Goal: Entertainment & Leisure: Consume media (video, audio)

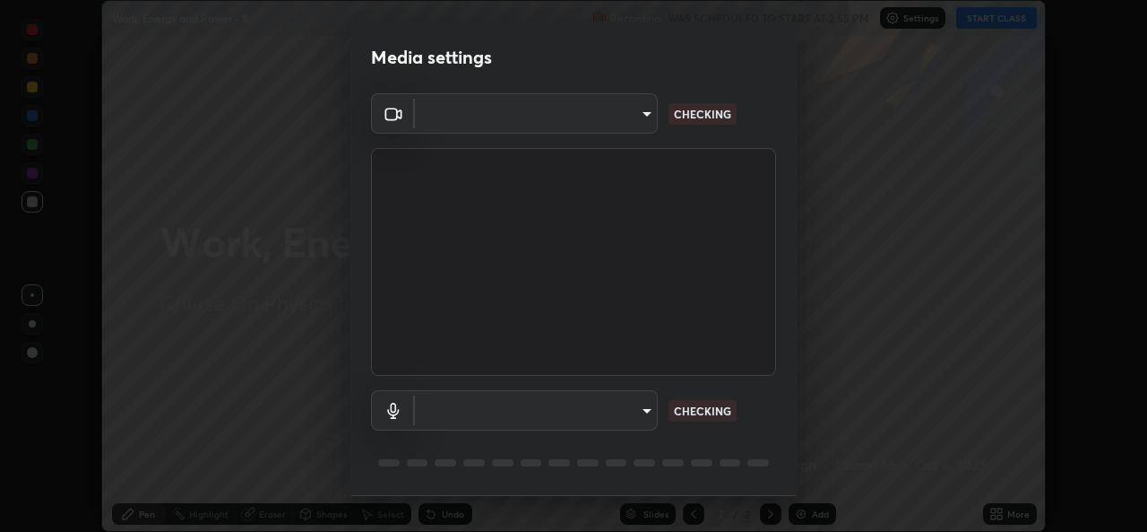
scroll to position [56, 0]
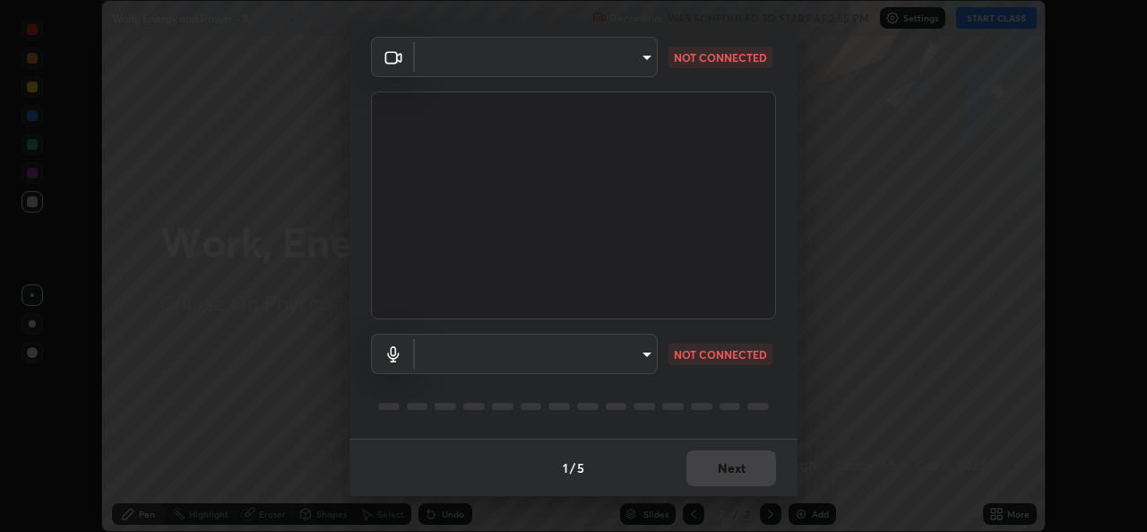
type input "543f6dd7cf1c6d0aa6bd558e202a88d07b5a4d761673354d02a604c193450d79"
type input "99848f2a9d109760ec62b66e2f255c73a791916cfc686045695a6d5e2156f403"
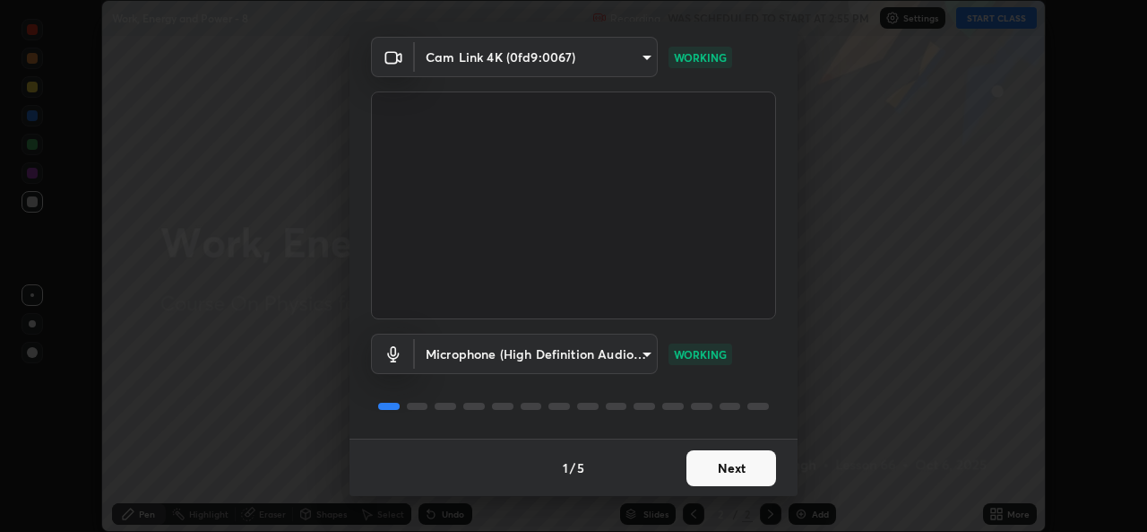
click at [719, 468] on button "Next" at bounding box center [732, 468] width 90 height 36
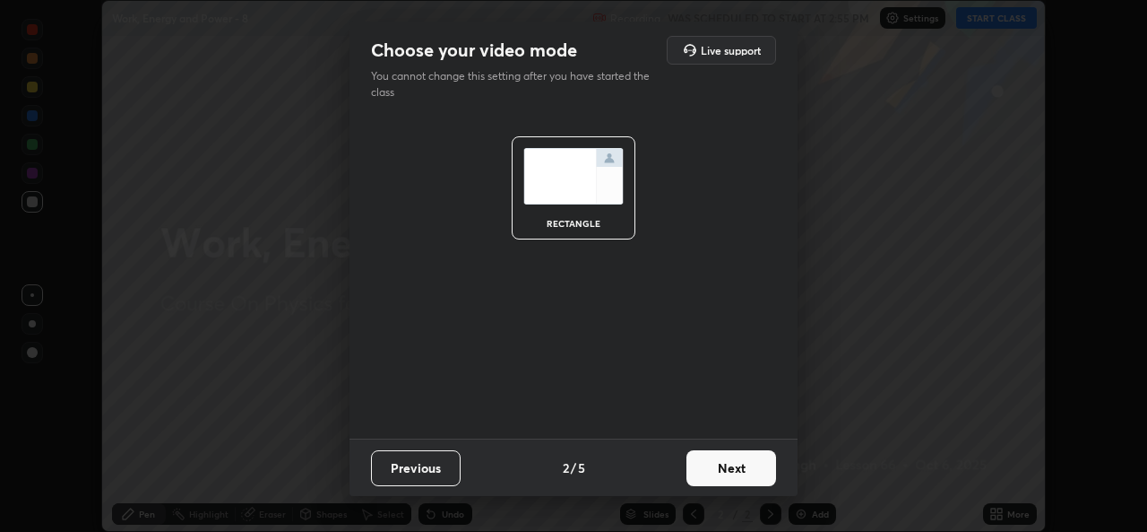
scroll to position [0, 0]
click at [719, 468] on button "Next" at bounding box center [732, 468] width 90 height 36
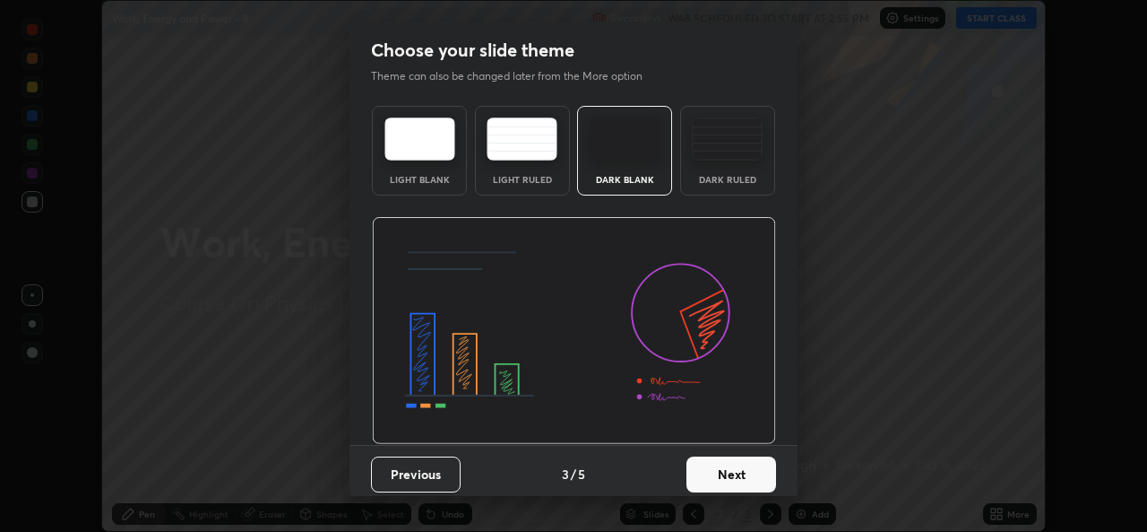
click at [721, 467] on button "Next" at bounding box center [732, 474] width 90 height 36
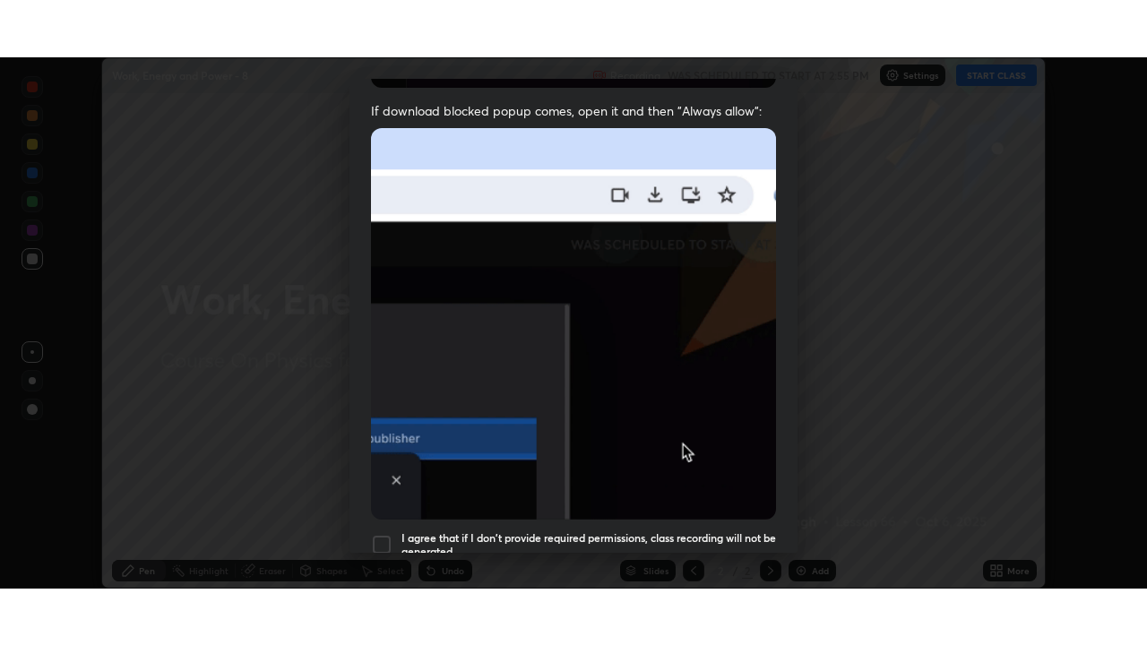
scroll to position [422, 0]
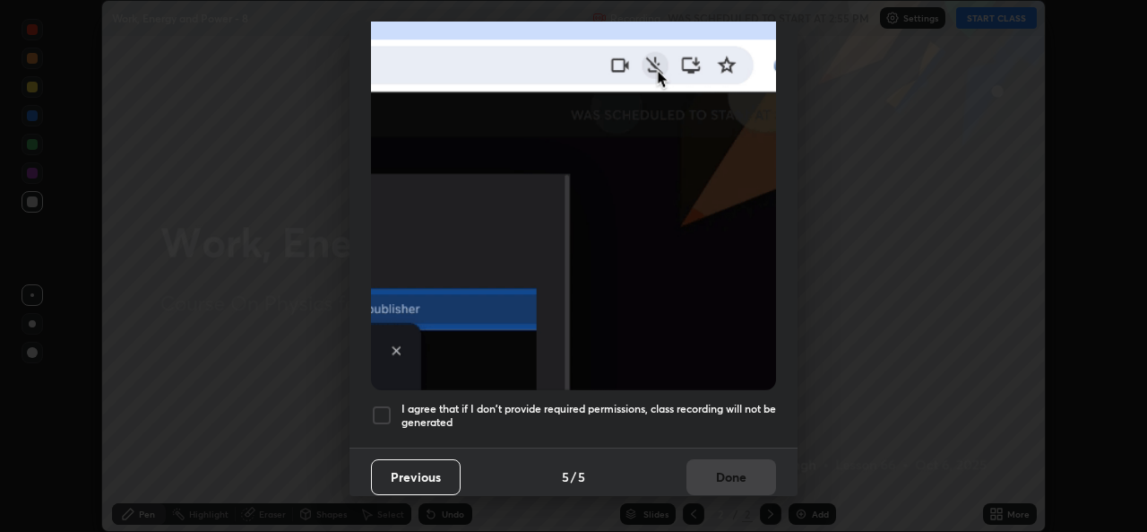
click at [385, 404] on div at bounding box center [382, 415] width 22 height 22
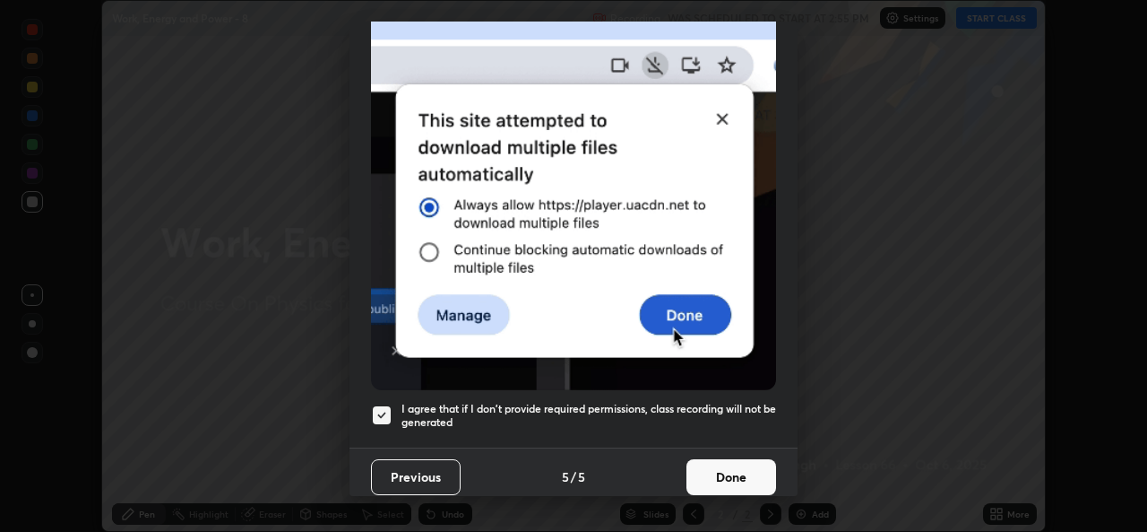
click at [711, 471] on button "Done" at bounding box center [732, 477] width 90 height 36
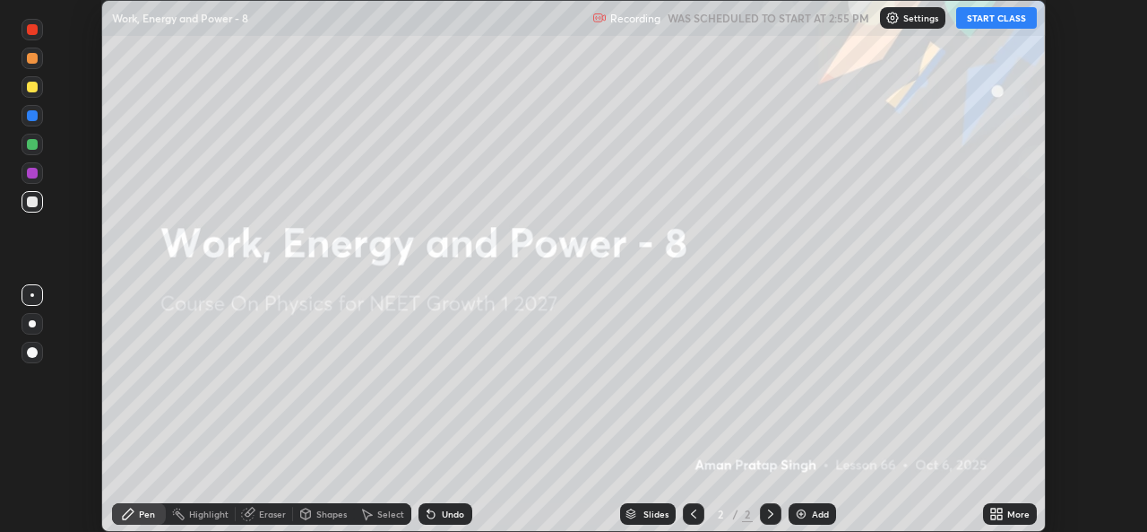
click at [990, 21] on button "START CLASS" at bounding box center [996, 18] width 81 height 22
click at [999, 510] on icon at bounding box center [1000, 510] width 4 height 4
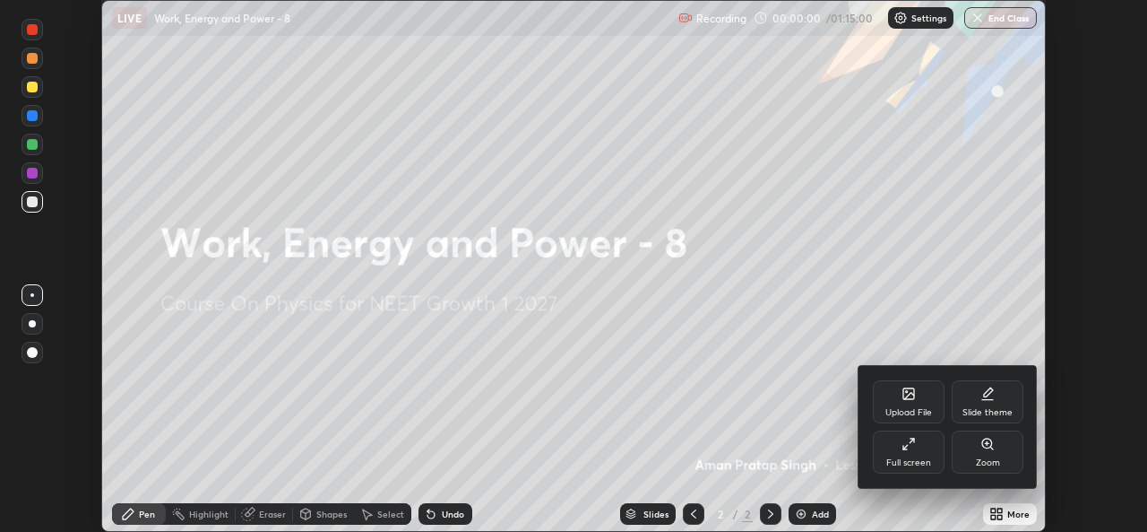
click at [904, 455] on div "Full screen" at bounding box center [909, 451] width 72 height 43
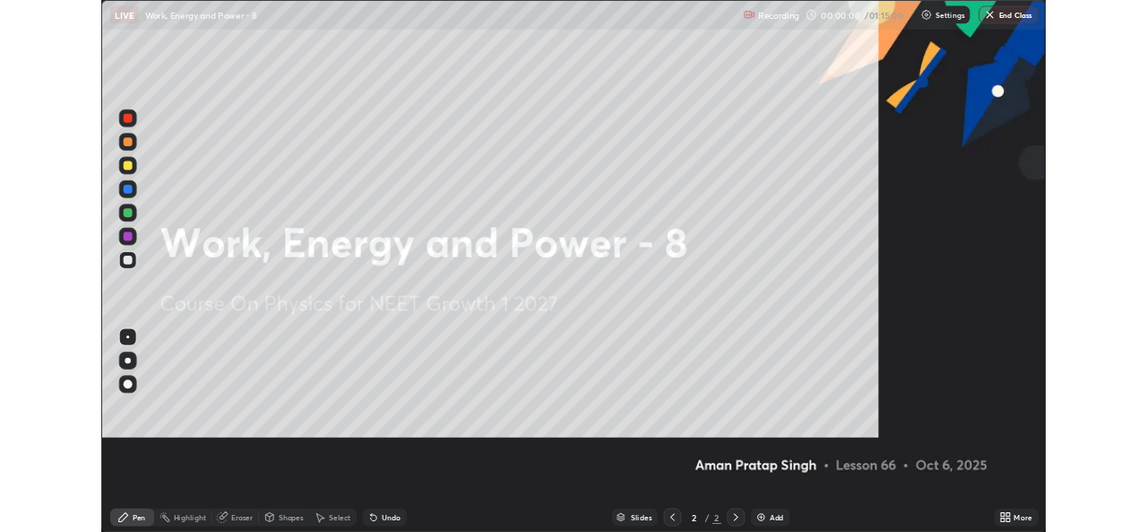
scroll to position [645, 1147]
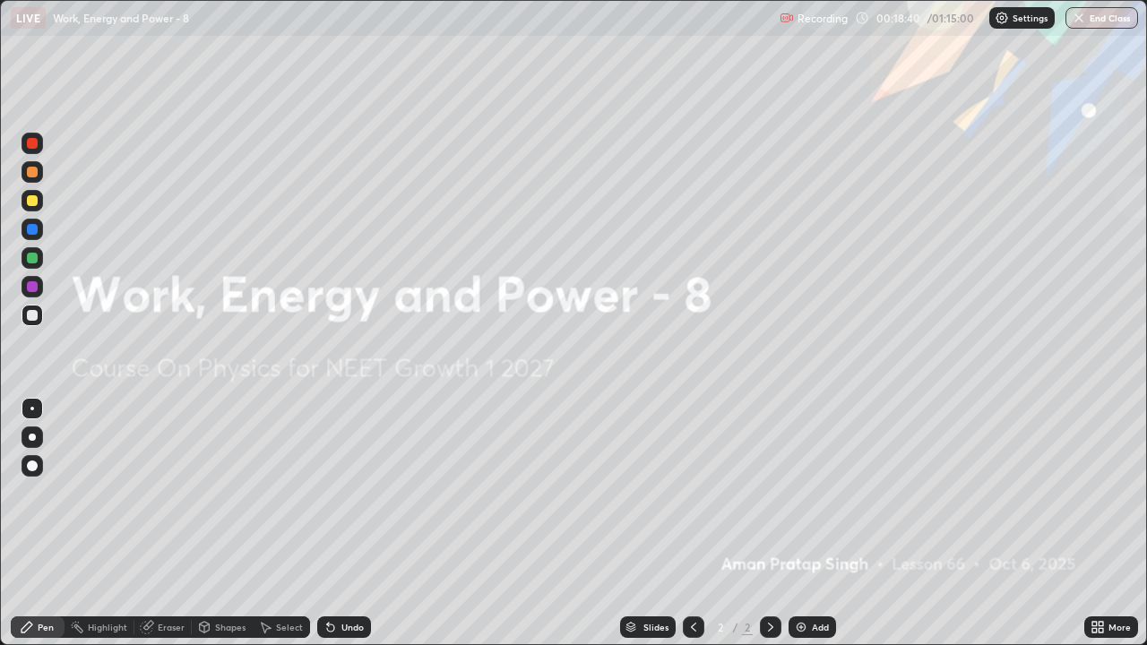
click at [32, 437] on div at bounding box center [32, 437] width 7 height 7
click at [769, 531] on icon at bounding box center [771, 627] width 14 height 14
click at [806, 531] on div "Add" at bounding box center [813, 628] width 48 height 22
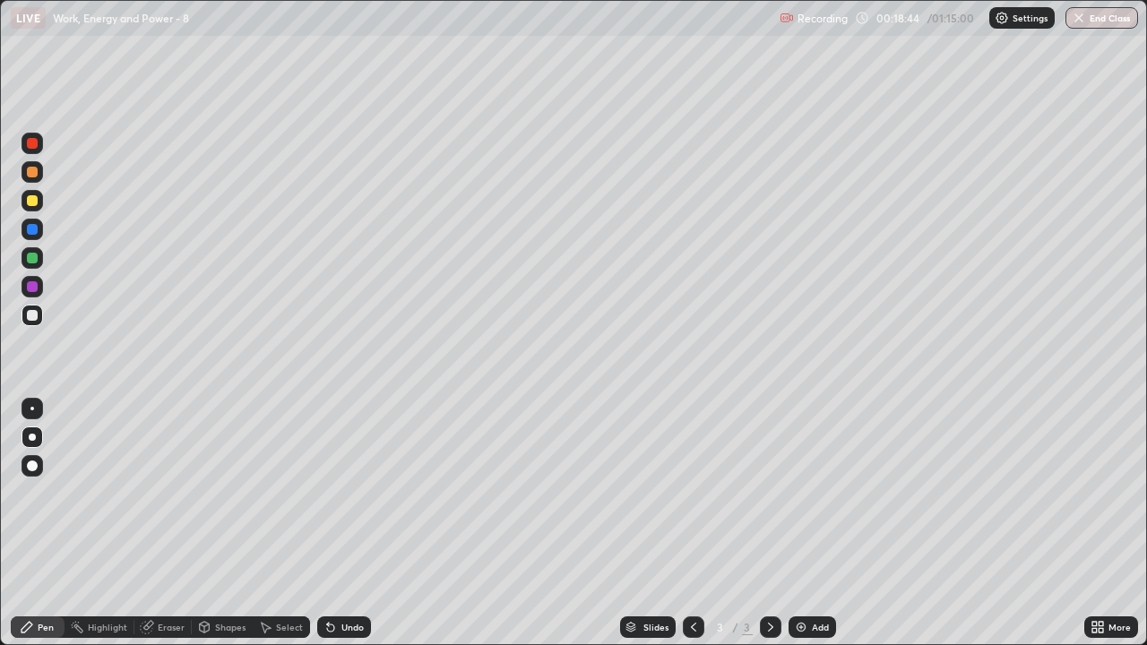
click at [32, 318] on div at bounding box center [32, 315] width 11 height 11
click at [39, 200] on div at bounding box center [33, 201] width 22 height 22
click at [802, 531] on img at bounding box center [801, 627] width 14 height 14
click at [38, 307] on div at bounding box center [33, 316] width 22 height 22
click at [769, 531] on icon at bounding box center [771, 627] width 14 height 14
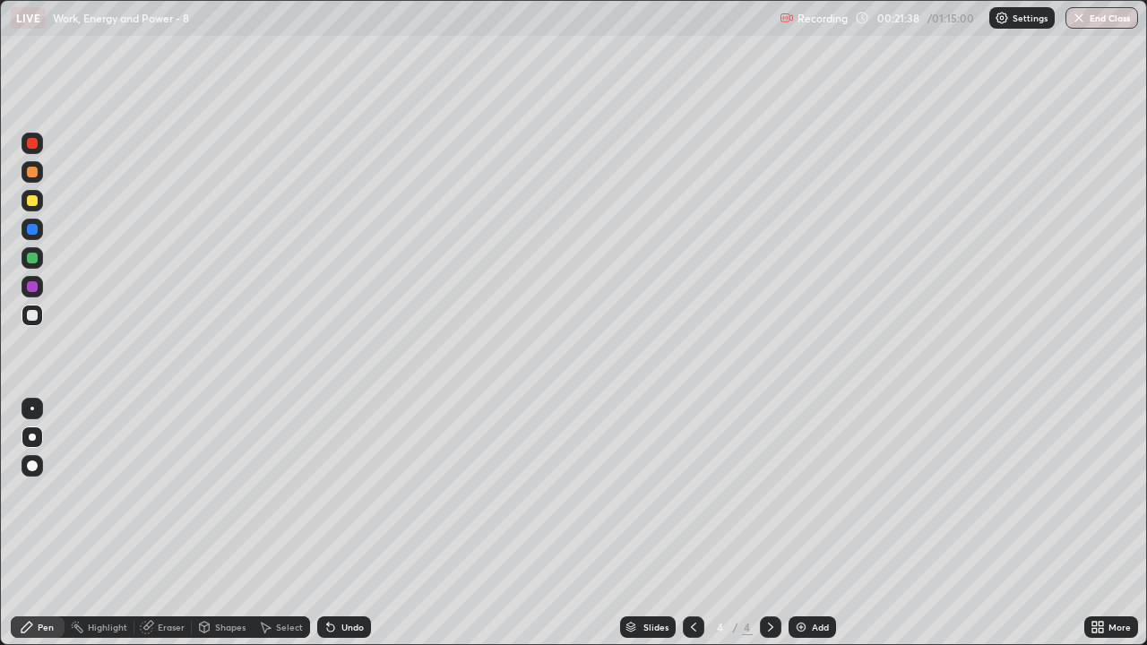
click at [812, 531] on div "Add" at bounding box center [820, 627] width 17 height 9
click at [33, 203] on div at bounding box center [32, 200] width 11 height 11
click at [36, 316] on div at bounding box center [32, 315] width 11 height 11
click at [766, 531] on div at bounding box center [771, 628] width 22 height 22
click at [769, 531] on icon at bounding box center [771, 627] width 14 height 14
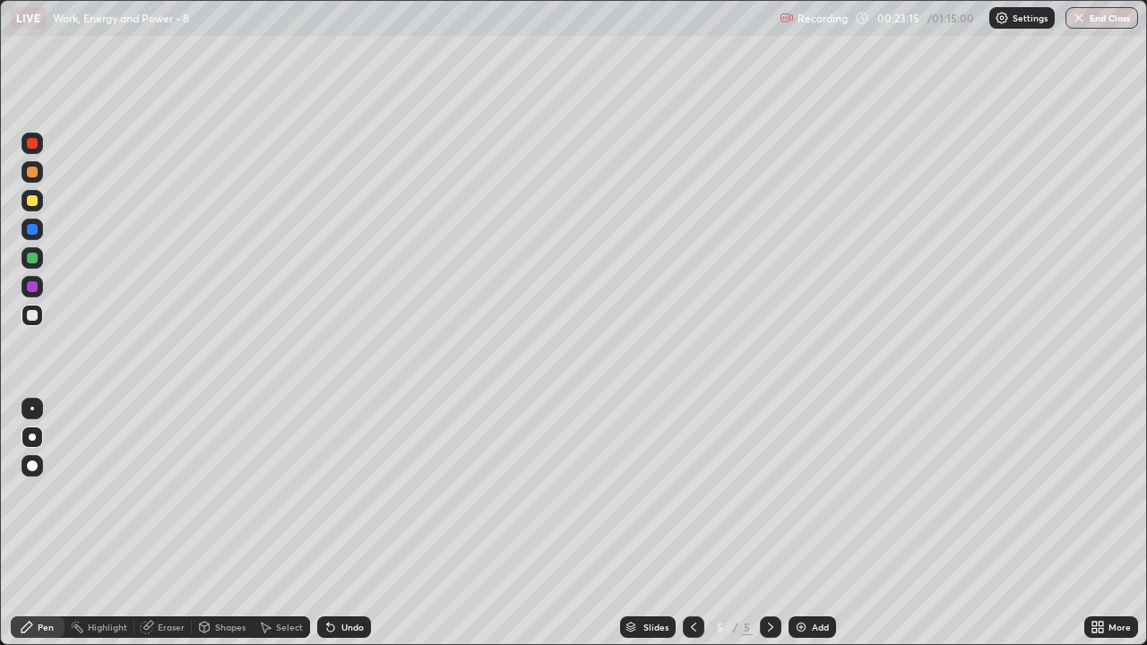
click at [769, 531] on icon at bounding box center [771, 627] width 14 height 14
click at [789, 531] on div "Add" at bounding box center [813, 628] width 48 height 22
click at [822, 531] on div "Add" at bounding box center [813, 628] width 48 height 22
click at [39, 196] on div at bounding box center [33, 201] width 22 height 22
click at [809, 531] on div "Add" at bounding box center [813, 628] width 48 height 22
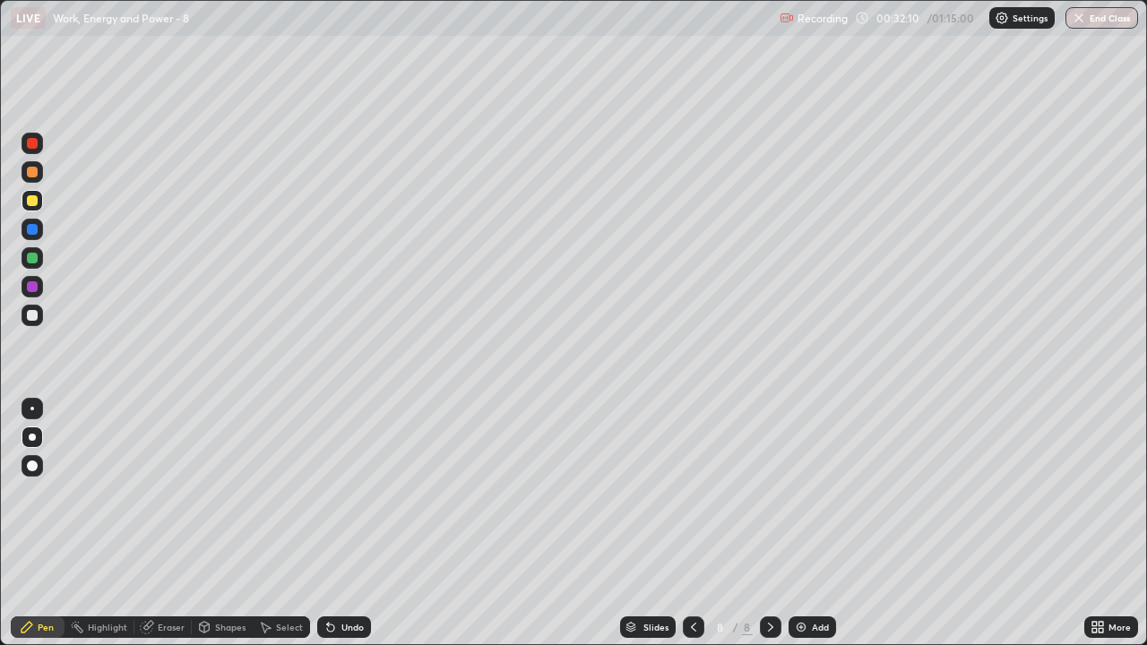
click at [40, 323] on div at bounding box center [33, 316] width 22 height 22
click at [36, 205] on div at bounding box center [32, 200] width 11 height 11
click at [769, 531] on icon at bounding box center [771, 627] width 14 height 14
click at [804, 531] on img at bounding box center [801, 627] width 14 height 14
click at [760, 531] on div at bounding box center [771, 628] width 22 height 22
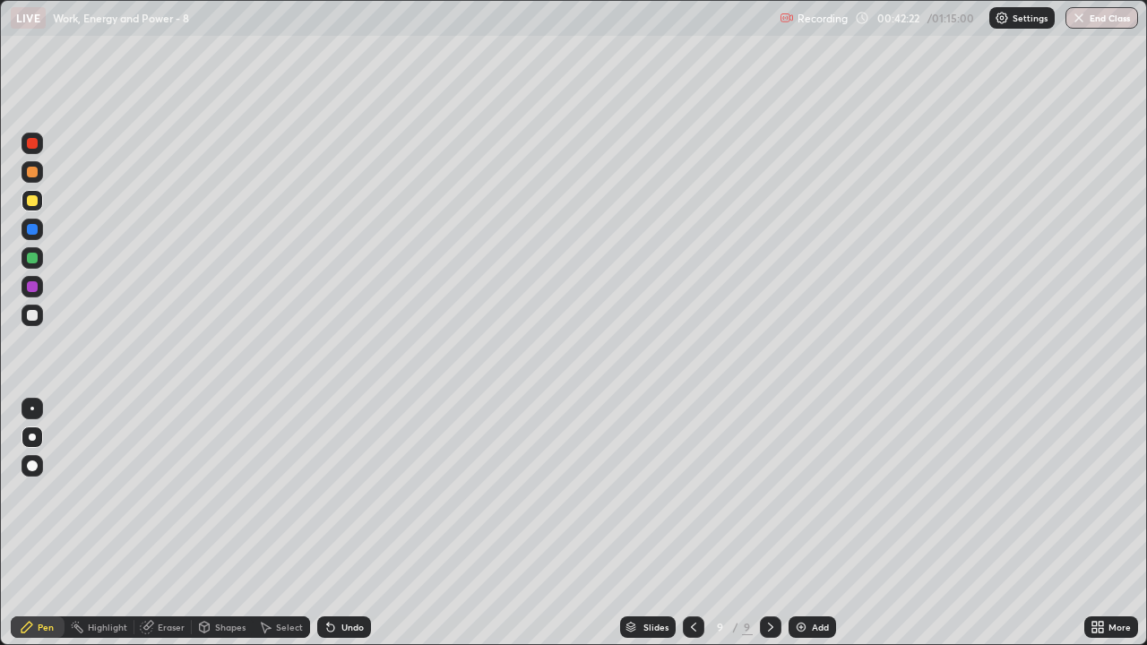
click at [798, 531] on img at bounding box center [801, 627] width 14 height 14
click at [352, 531] on div "Undo" at bounding box center [353, 627] width 22 height 9
click at [354, 531] on div "Undo" at bounding box center [353, 627] width 22 height 9
click at [35, 317] on div at bounding box center [32, 315] width 11 height 11
click at [689, 531] on div at bounding box center [693, 628] width 22 height 22
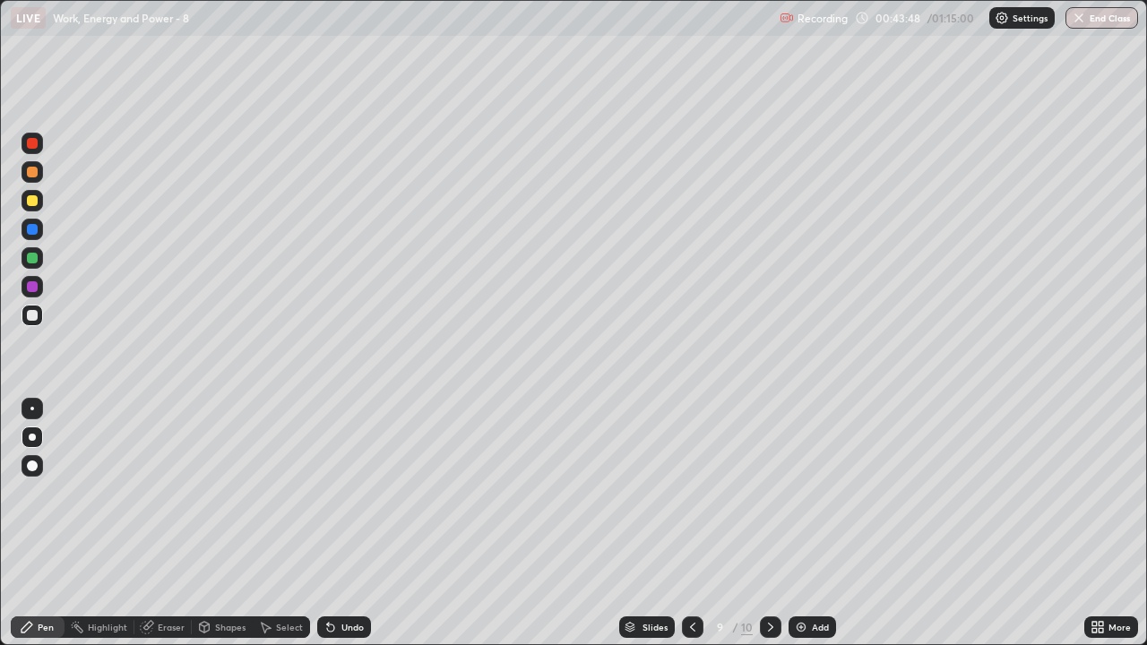
click at [771, 531] on icon at bounding box center [771, 627] width 14 height 14
click at [350, 531] on div "Undo" at bounding box center [353, 627] width 22 height 9
click at [1094, 531] on div "More" at bounding box center [1112, 628] width 54 height 36
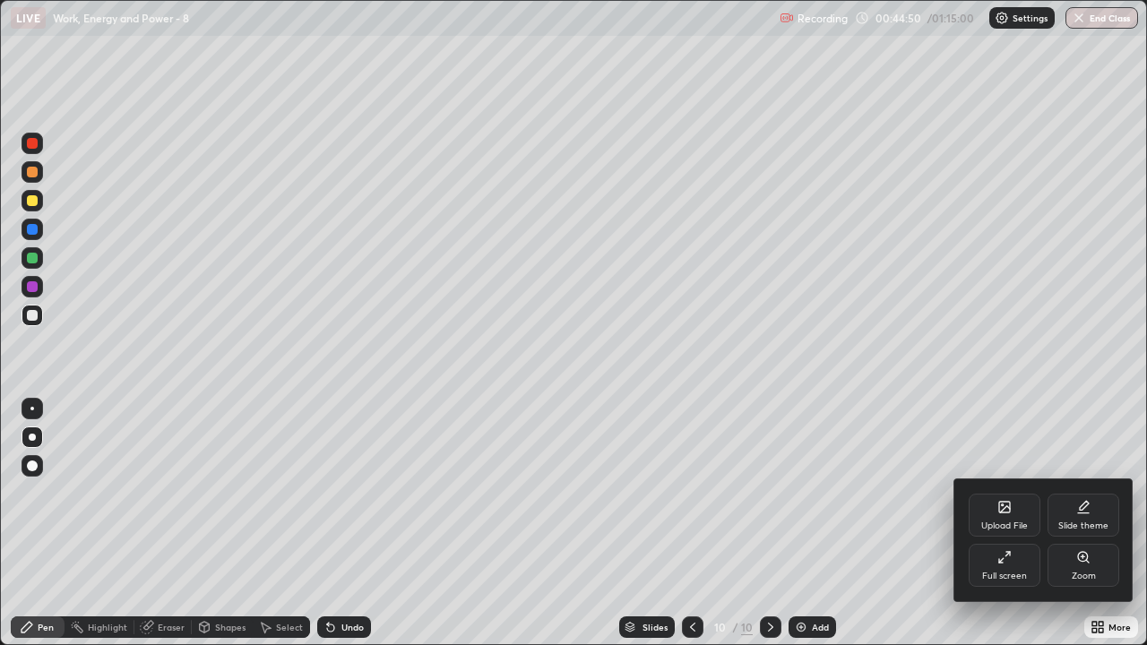
click at [680, 531] on div at bounding box center [573, 322] width 1147 height 645
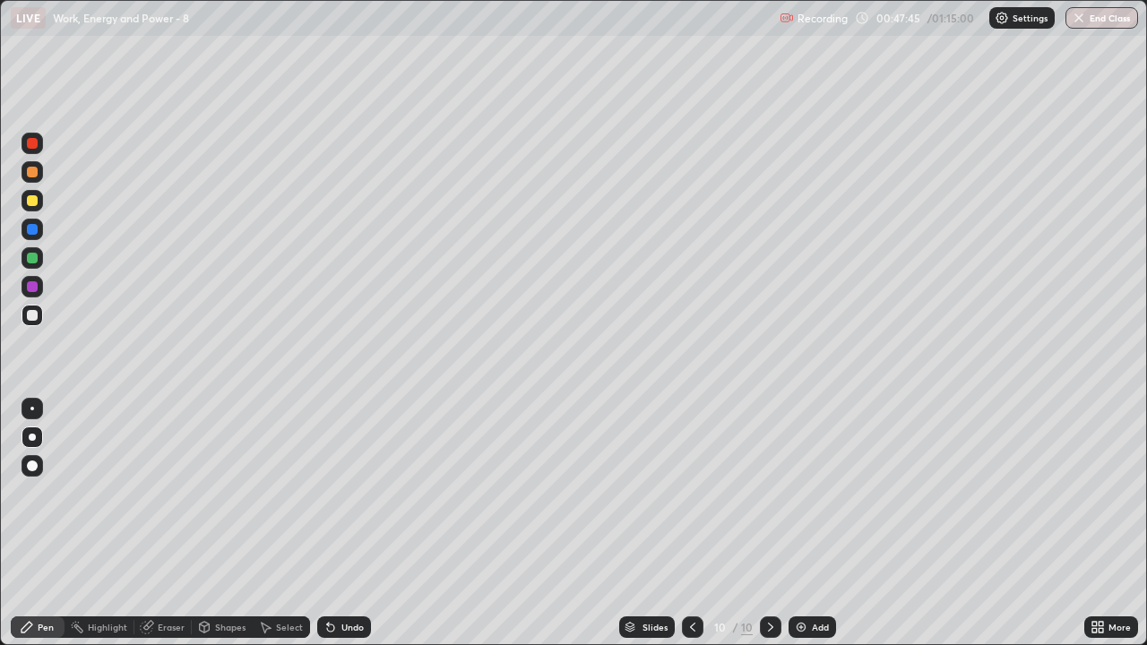
click at [691, 531] on icon at bounding box center [693, 627] width 14 height 14
click at [682, 531] on div at bounding box center [693, 628] width 22 height 22
click at [768, 531] on icon at bounding box center [771, 627] width 14 height 14
click at [691, 531] on icon at bounding box center [693, 627] width 14 height 14
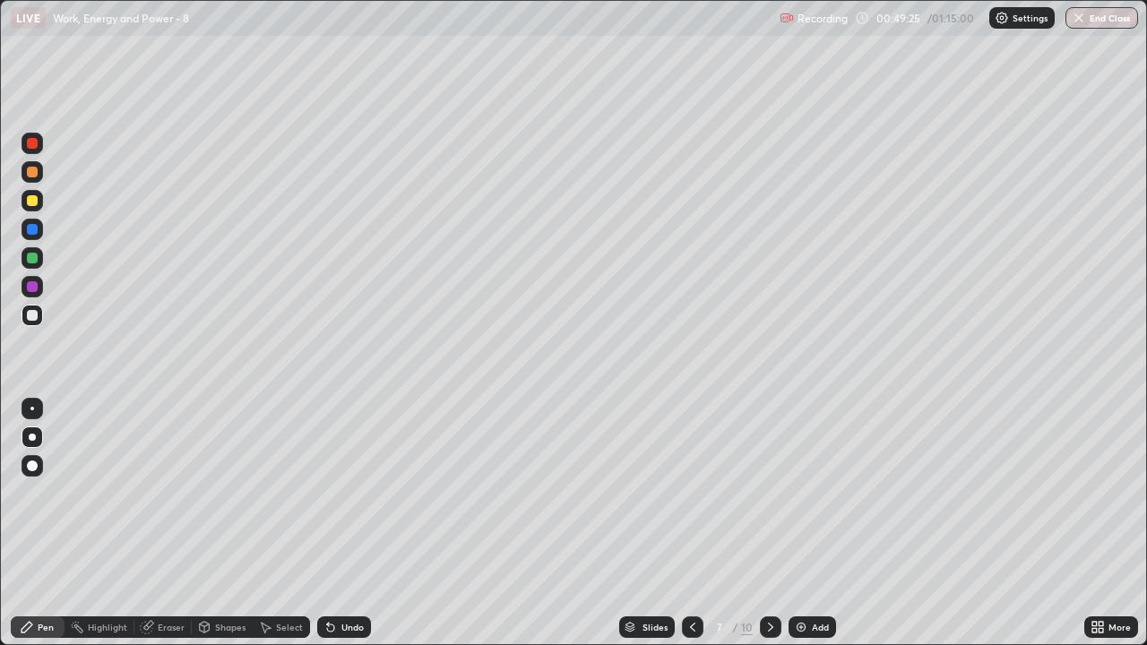
click at [766, 531] on icon at bounding box center [771, 627] width 14 height 14
click at [768, 531] on icon at bounding box center [771, 627] width 14 height 14
click at [682, 531] on div at bounding box center [693, 628] width 22 height 22
click at [769, 531] on icon at bounding box center [771, 627] width 14 height 14
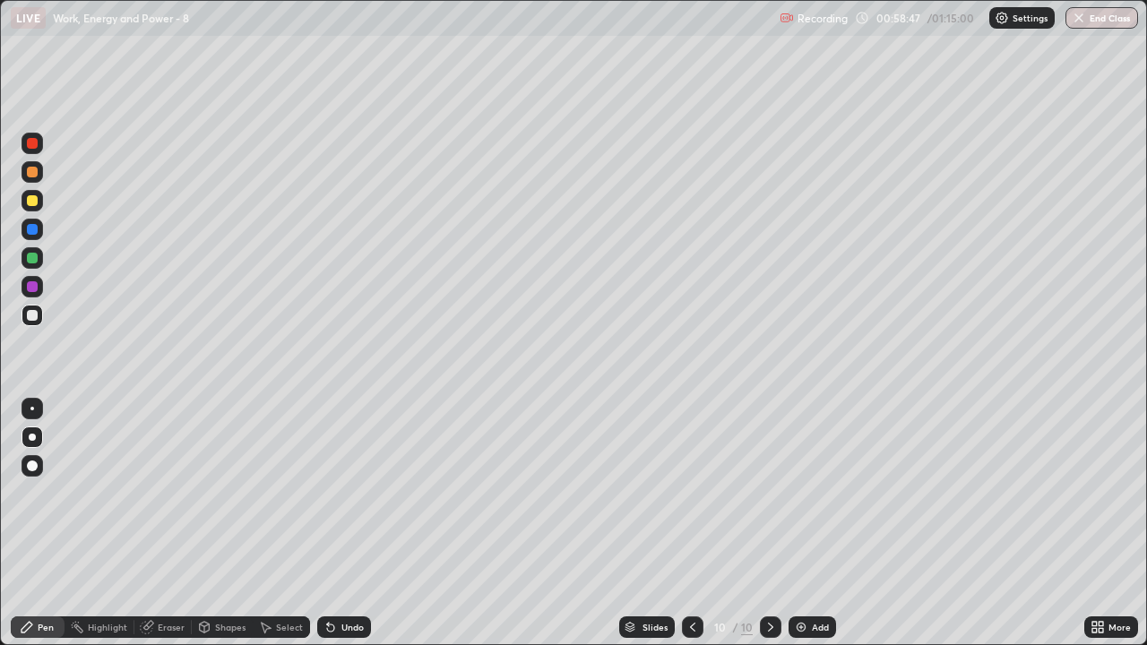
click at [769, 531] on icon at bounding box center [771, 627] width 14 height 14
click at [688, 531] on div at bounding box center [693, 628] width 22 height 22
click at [813, 531] on div "Add" at bounding box center [813, 628] width 48 height 22
click at [36, 197] on div at bounding box center [32, 200] width 11 height 11
click at [31, 307] on div at bounding box center [33, 316] width 22 height 22
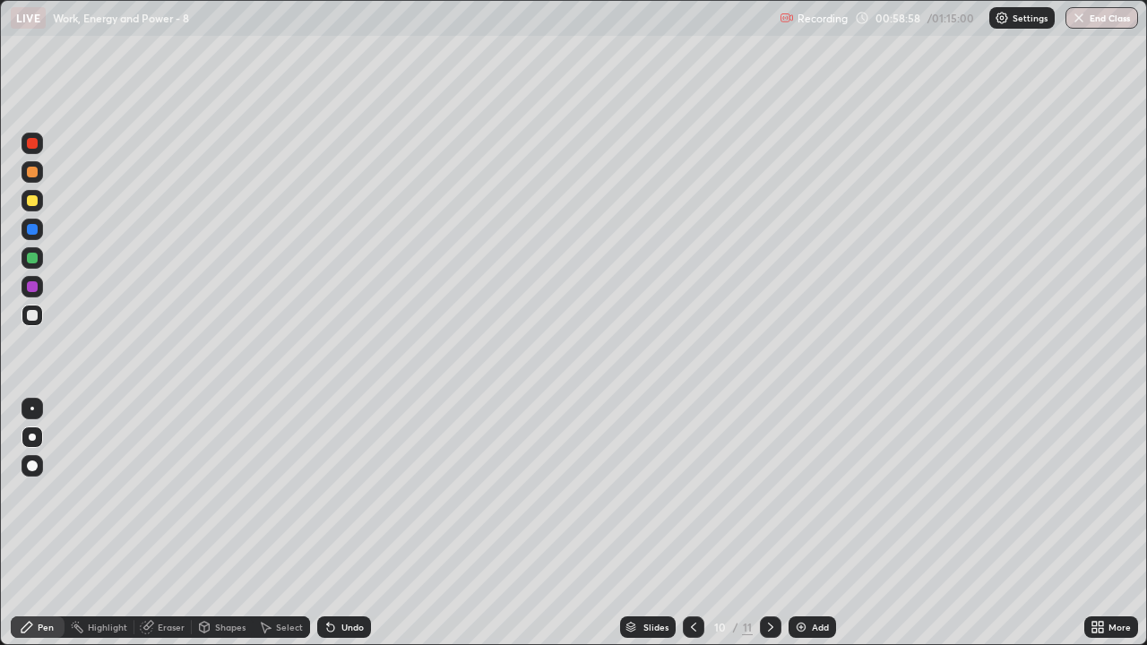
click at [36, 203] on div at bounding box center [32, 200] width 11 height 11
click at [348, 531] on div "Undo" at bounding box center [353, 627] width 22 height 9
click at [34, 314] on div at bounding box center [32, 315] width 11 height 11
click at [32, 202] on div at bounding box center [32, 200] width 11 height 11
click at [770, 531] on div at bounding box center [771, 628] width 22 height 22
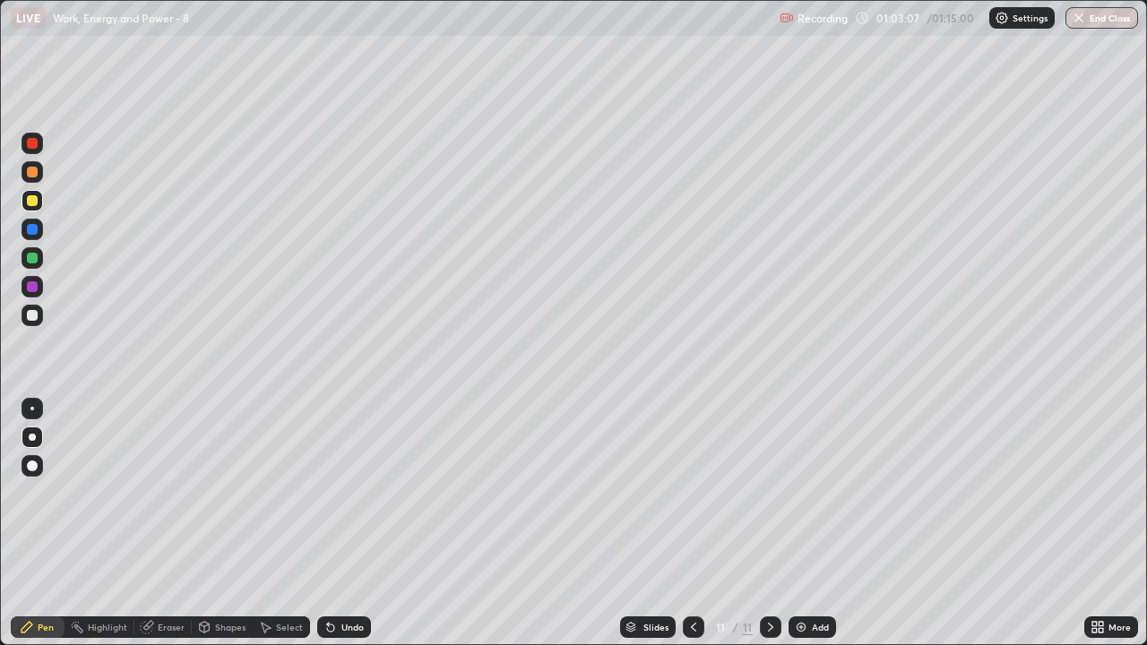
click at [688, 531] on div at bounding box center [694, 628] width 22 height 22
click at [801, 531] on img at bounding box center [801, 627] width 14 height 14
click at [31, 310] on div at bounding box center [32, 315] width 11 height 11
click at [34, 196] on div at bounding box center [32, 200] width 11 height 11
click at [809, 531] on div "Add" at bounding box center [813, 628] width 48 height 22
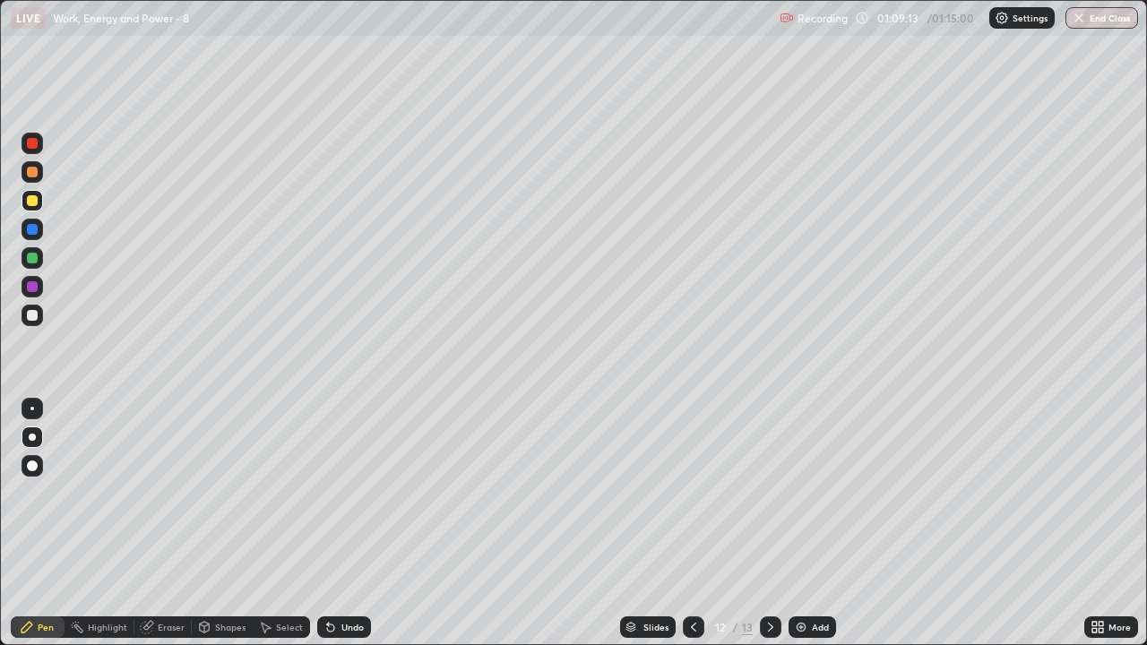
click at [761, 531] on div at bounding box center [771, 628] width 22 height 22
click at [817, 531] on div "Add" at bounding box center [813, 628] width 48 height 22
click at [32, 316] on div at bounding box center [32, 315] width 11 height 11
click at [36, 199] on div at bounding box center [32, 200] width 11 height 11
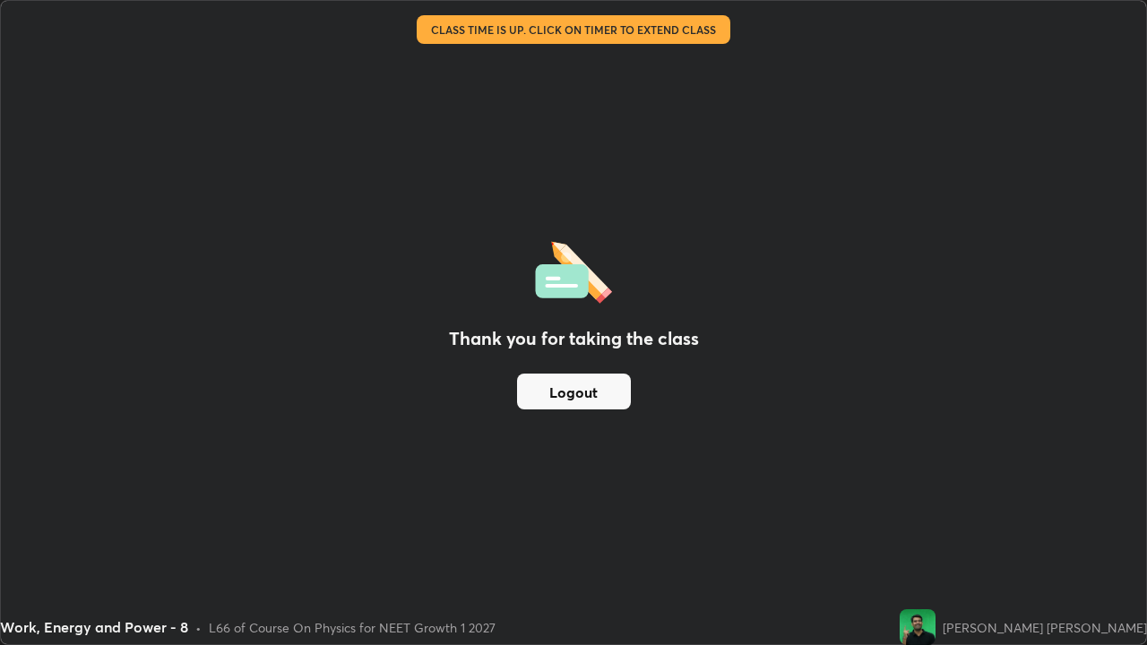
click at [588, 393] on button "Logout" at bounding box center [574, 392] width 114 height 36
click at [601, 398] on button "Logout" at bounding box center [574, 392] width 114 height 36
click at [596, 393] on button "Logout" at bounding box center [574, 392] width 114 height 36
click at [598, 387] on button "Logout" at bounding box center [574, 392] width 114 height 36
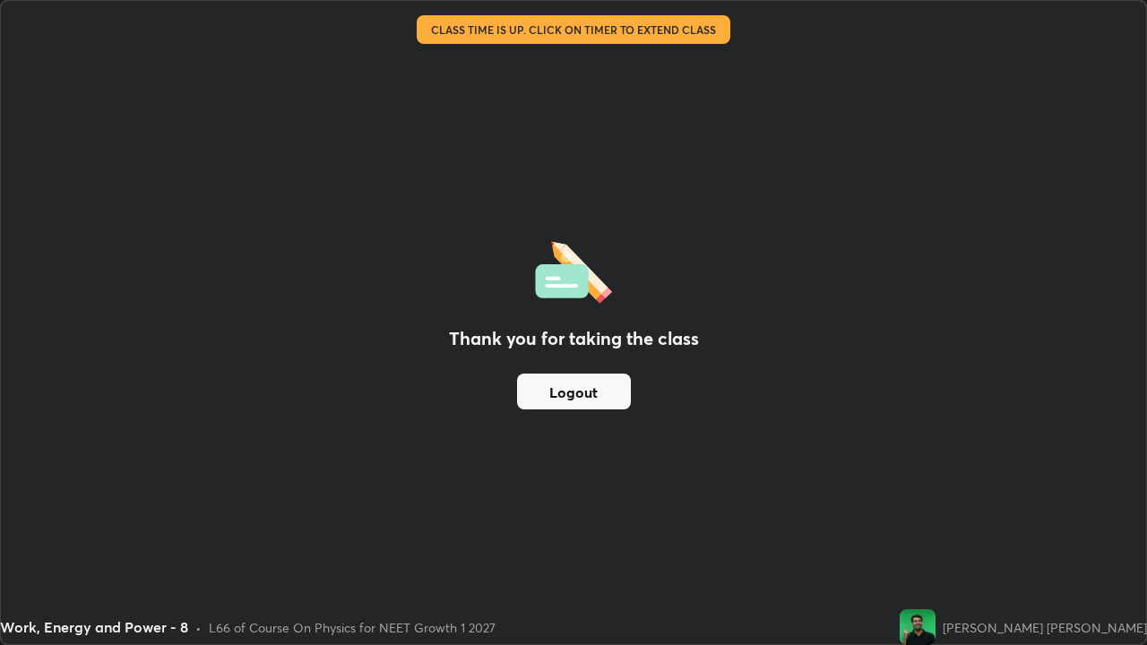
click at [598, 387] on button "Logout" at bounding box center [574, 392] width 114 height 36
click at [601, 388] on button "Logout" at bounding box center [574, 392] width 114 height 36
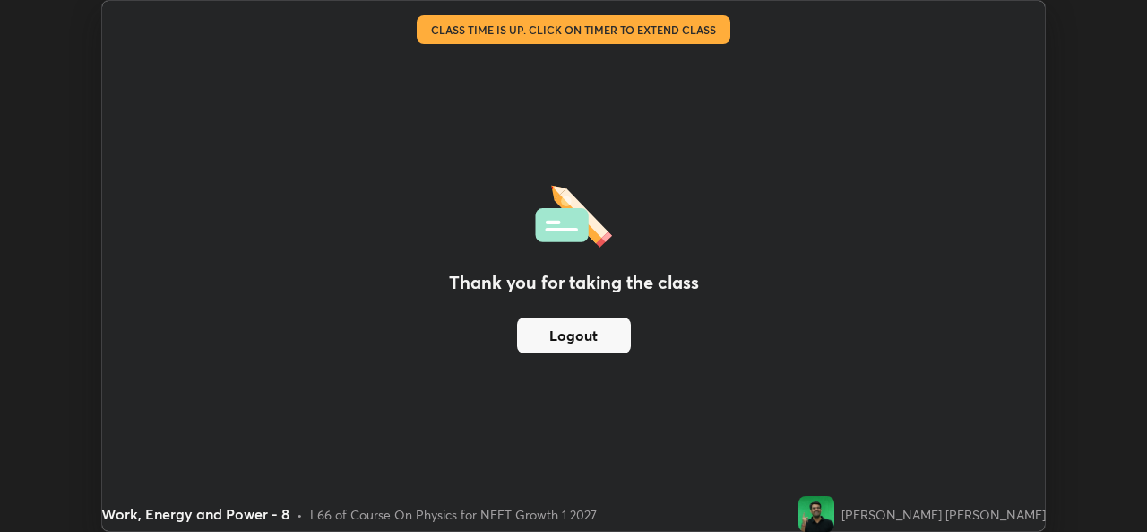
scroll to position [89107, 88491]
